Goal: Information Seeking & Learning: Learn about a topic

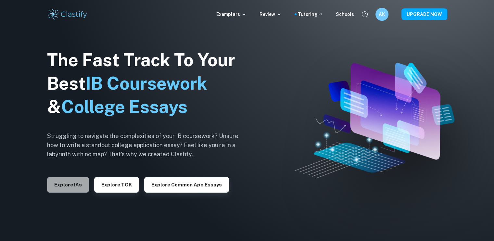
click at [70, 190] on button "Explore IAs" at bounding box center [68, 185] width 42 height 16
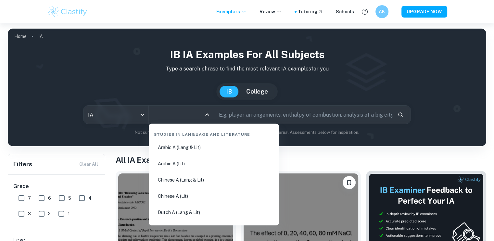
click at [163, 111] on input "All Subjects" at bounding box center [176, 115] width 49 height 12
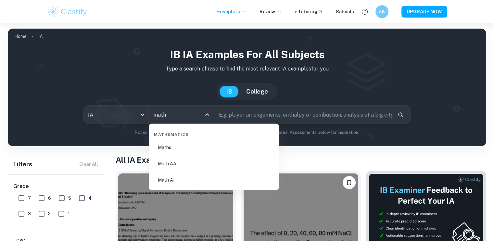
click at [182, 163] on li "Math AA" at bounding box center [213, 163] width 125 height 15
type input "Math AA"
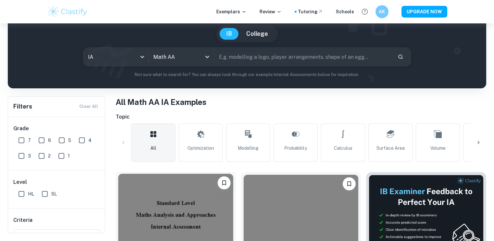
scroll to position [65, 0]
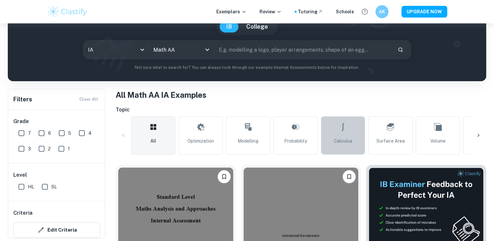
click at [340, 143] on span "Calculus" at bounding box center [343, 140] width 19 height 7
type input "Calculus"
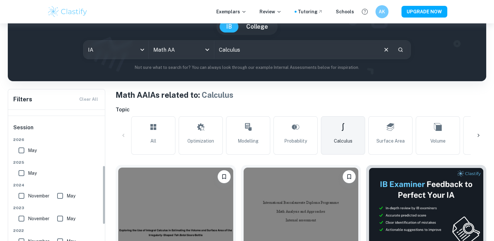
scroll to position [130, 0]
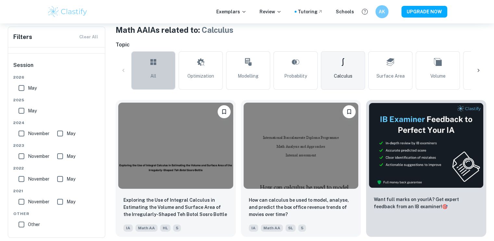
click at [149, 79] on link "All" at bounding box center [153, 70] width 44 height 38
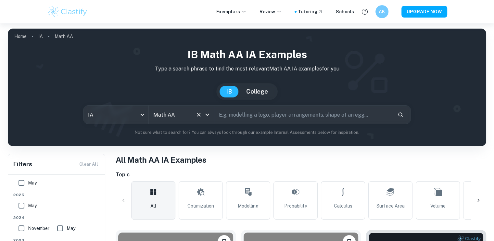
click at [183, 115] on input "Math AA" at bounding box center [172, 115] width 41 height 12
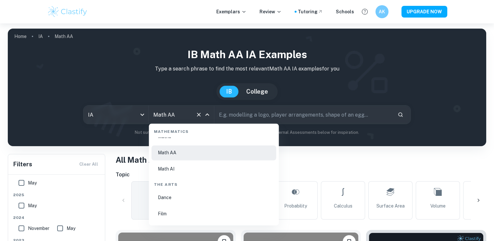
scroll to position [1135, 0]
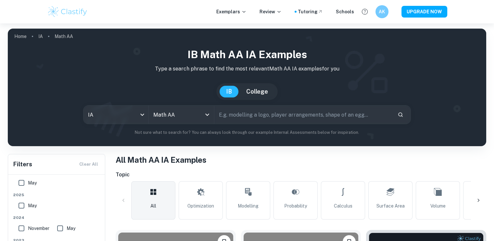
click at [70, 136] on div "IB Math AA IA examples Type a search phrase to find the most relevant Math AA I…" at bounding box center [247, 94] width 479 height 105
click at [177, 109] on input "Math AA" at bounding box center [172, 115] width 41 height 12
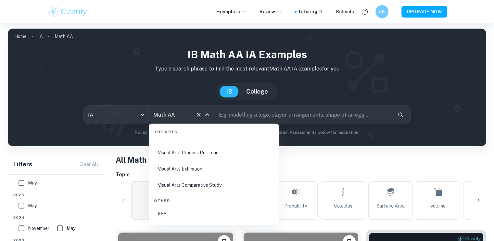
scroll to position [1257, 0]
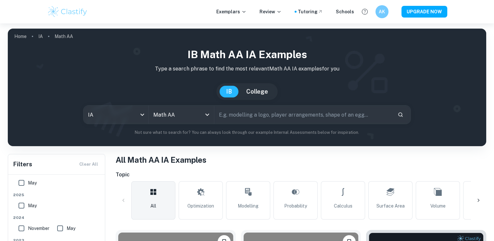
click at [52, 128] on div "IB Math AA IA examples Type a search phrase to find the most relevant Math AA I…" at bounding box center [247, 91] width 468 height 89
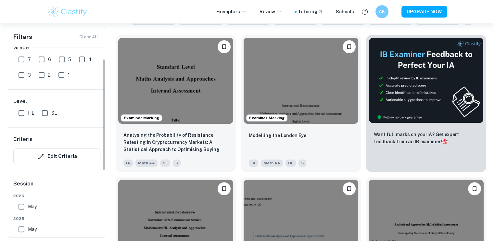
scroll to position [0, 0]
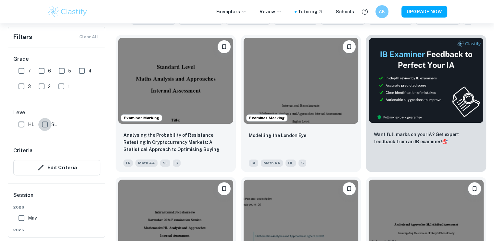
click at [46, 124] on input "SL" at bounding box center [44, 124] width 13 height 13
checkbox input "true"
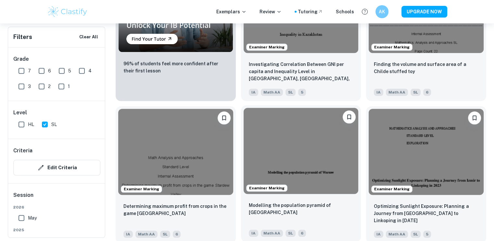
scroll to position [568, 0]
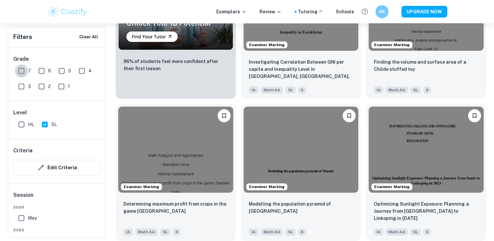
click at [17, 66] on input "7" at bounding box center [21, 70] width 13 height 13
checkbox input "true"
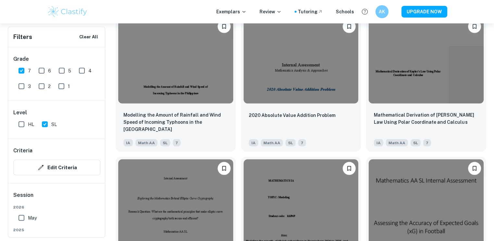
scroll to position [1563, 0]
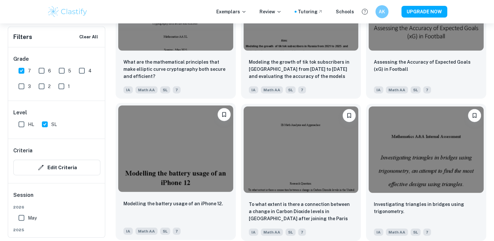
click at [194, 212] on div "Modelling the battery usage of an iPhone 12." at bounding box center [175, 211] width 105 height 22
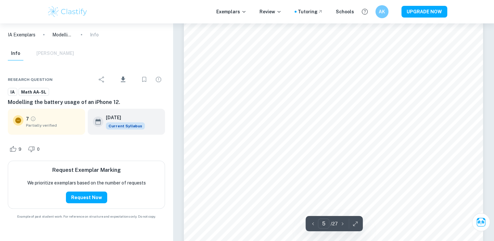
scroll to position [1852, 0]
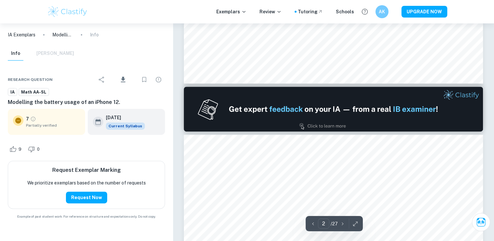
type input "1"
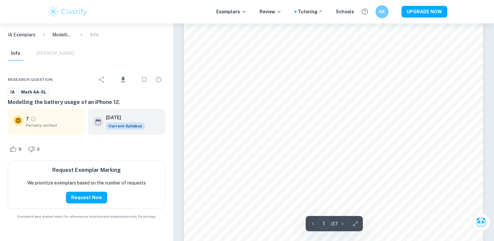
scroll to position [0, 0]
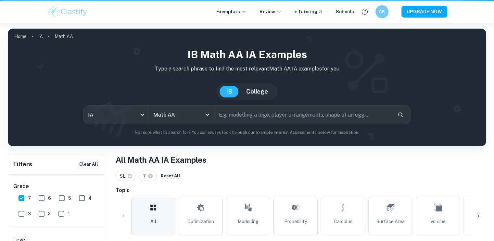
scroll to position [1563, 0]
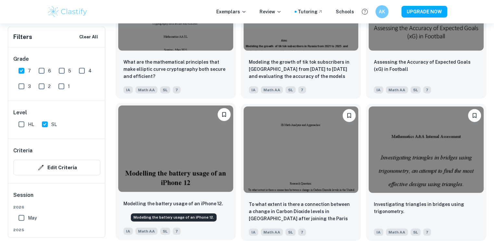
click at [173, 201] on p "Modelling the battery usage of an iPhone 12." at bounding box center [173, 203] width 100 height 7
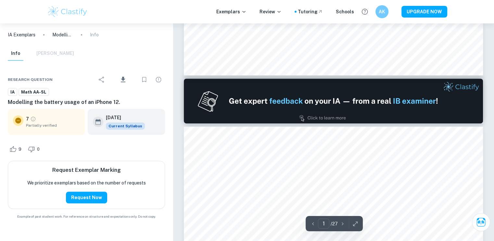
type input "2"
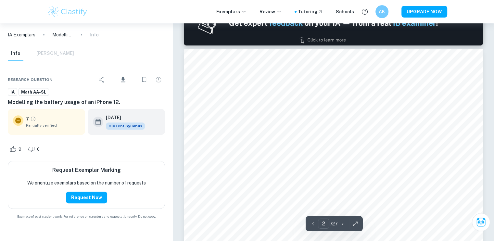
scroll to position [422, 0]
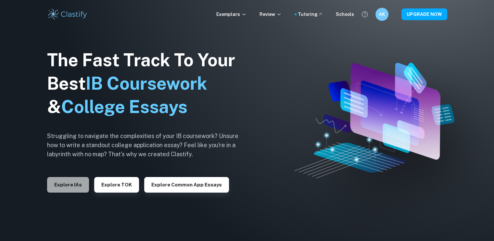
click at [60, 187] on button "Explore IAs" at bounding box center [68, 185] width 42 height 16
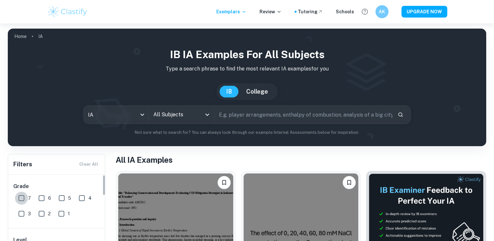
click at [24, 199] on input "7" at bounding box center [21, 198] width 13 height 13
checkbox input "true"
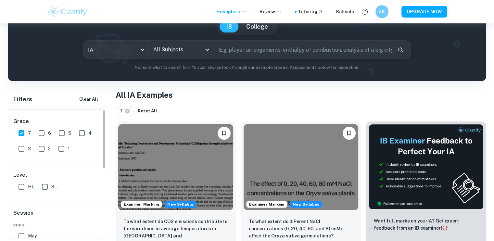
scroll to position [32, 0]
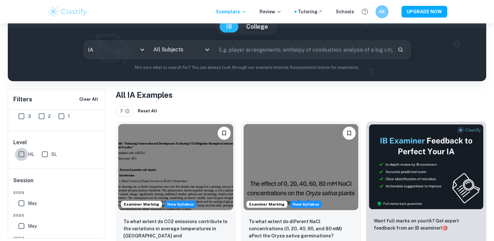
click at [22, 154] on input "HL" at bounding box center [21, 154] width 13 height 13
checkbox input "true"
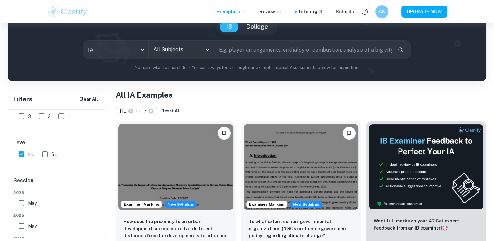
click at [239, 46] on input "text" at bounding box center [303, 50] width 178 height 18
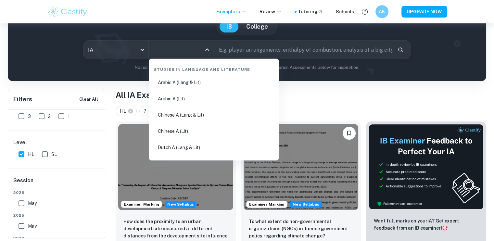
click at [190, 52] on input "All Subjects" at bounding box center [176, 50] width 49 height 12
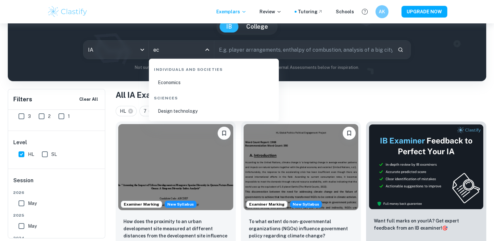
click at [186, 86] on li "Economics" at bounding box center [213, 82] width 125 height 15
type input "Economics"
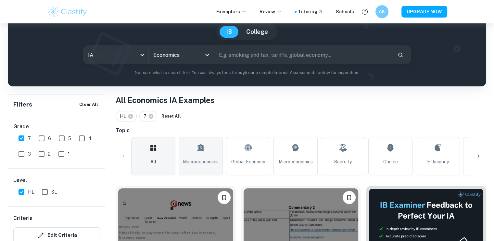
scroll to position [97, 0]
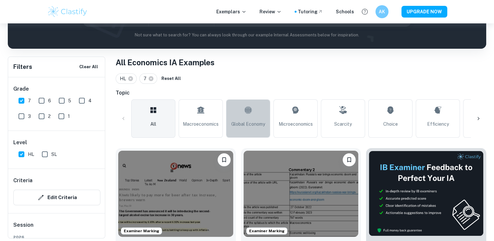
click at [250, 124] on span "Global Economy" at bounding box center [248, 124] width 34 height 7
type input "Global Economy"
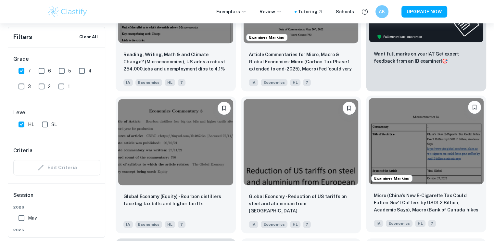
scroll to position [292, 0]
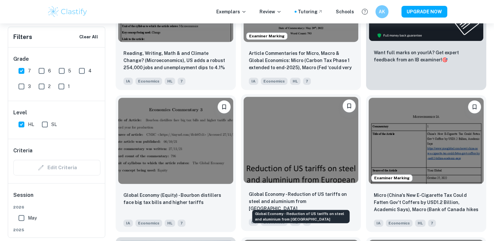
click at [326, 197] on p "Global Economy - Reduction of US tariffs on steel and aluminium from [GEOGRAPHI…" at bounding box center [301, 201] width 105 height 21
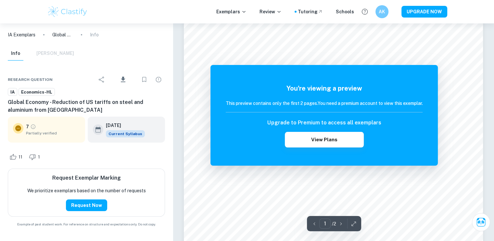
scroll to position [97, 0]
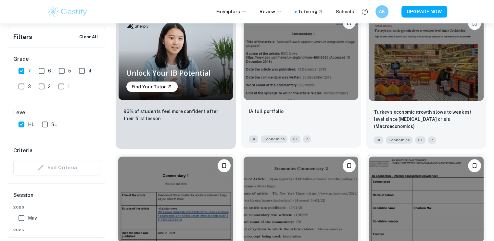
scroll to position [520, 0]
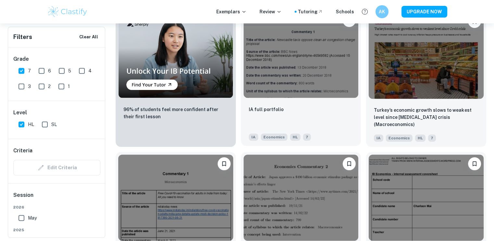
click at [285, 110] on div "IA full portfolio" at bounding box center [301, 117] width 105 height 22
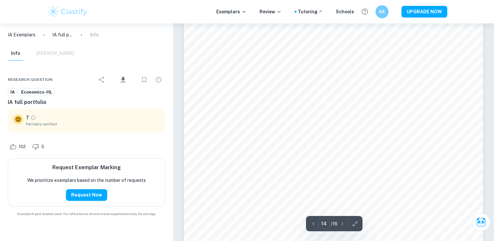
scroll to position [5868, 0]
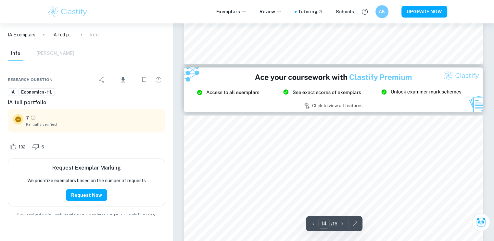
type input "15"
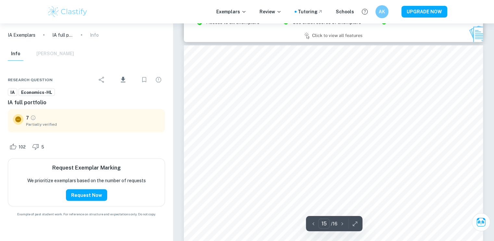
scroll to position [6160, 0]
